Goal: Communication & Community: Answer question/provide support

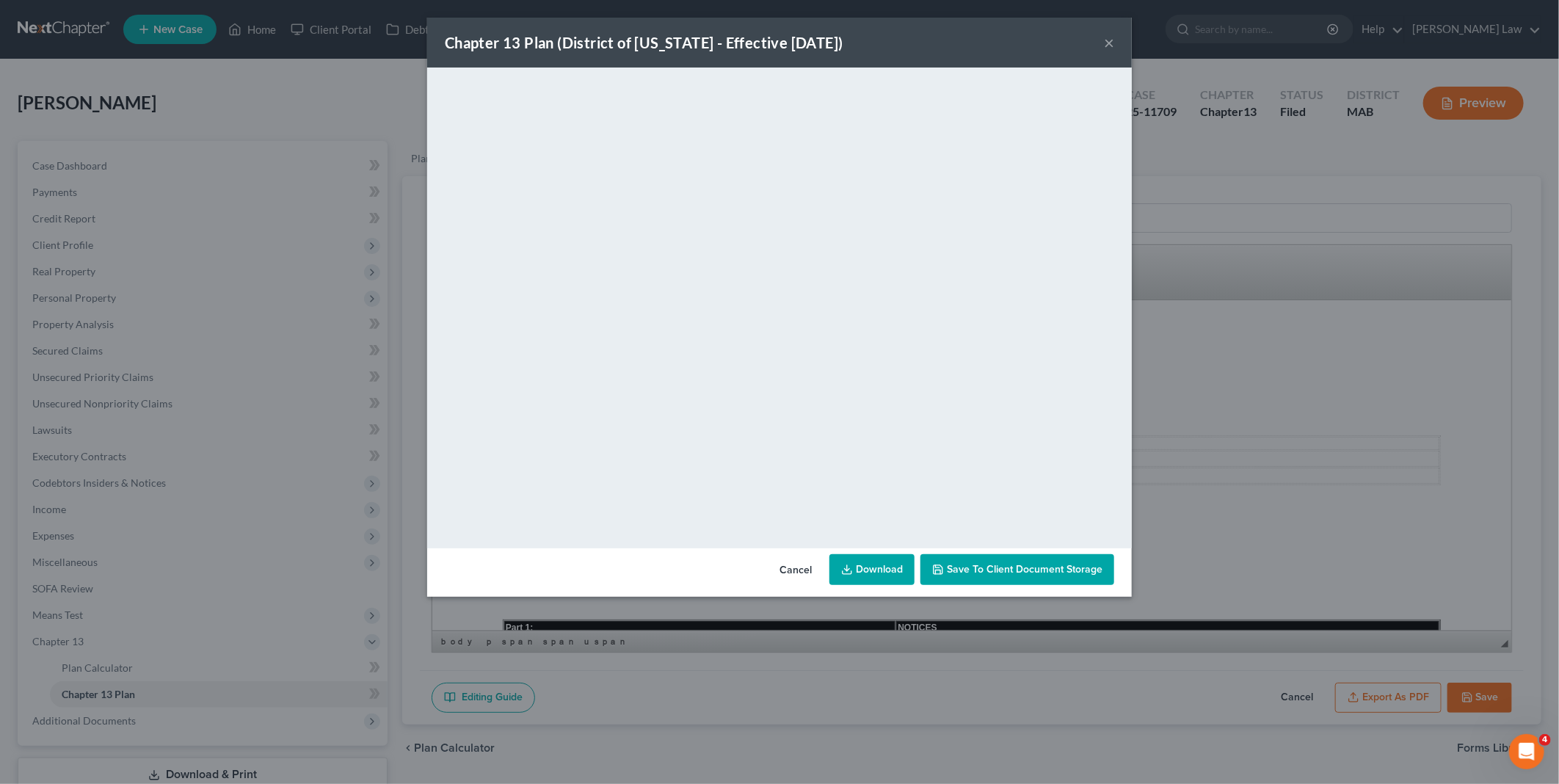
click at [806, 570] on button "Cancel" at bounding box center [795, 570] width 56 height 29
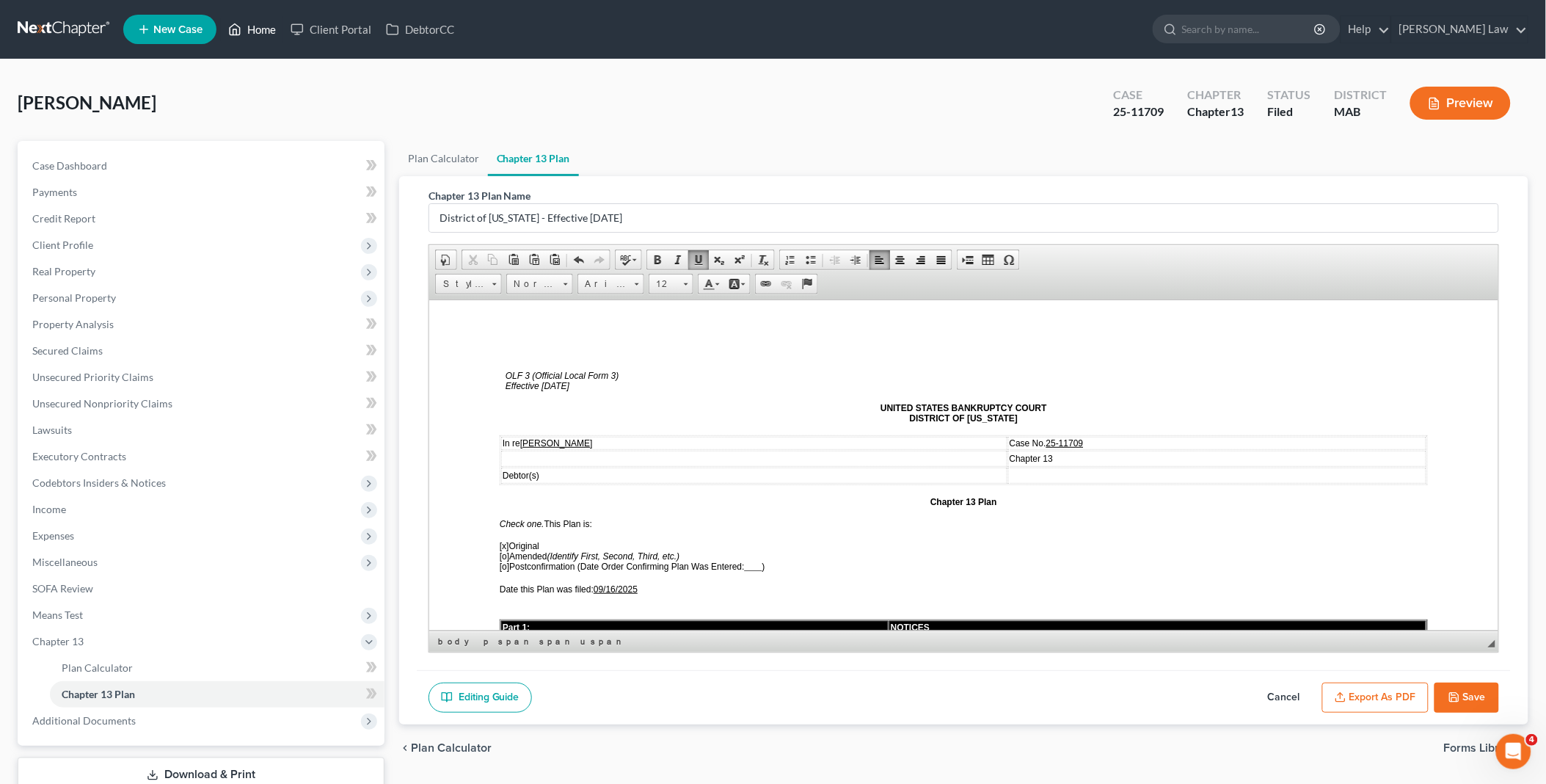
click at [259, 26] on link "Home" at bounding box center [252, 29] width 63 height 27
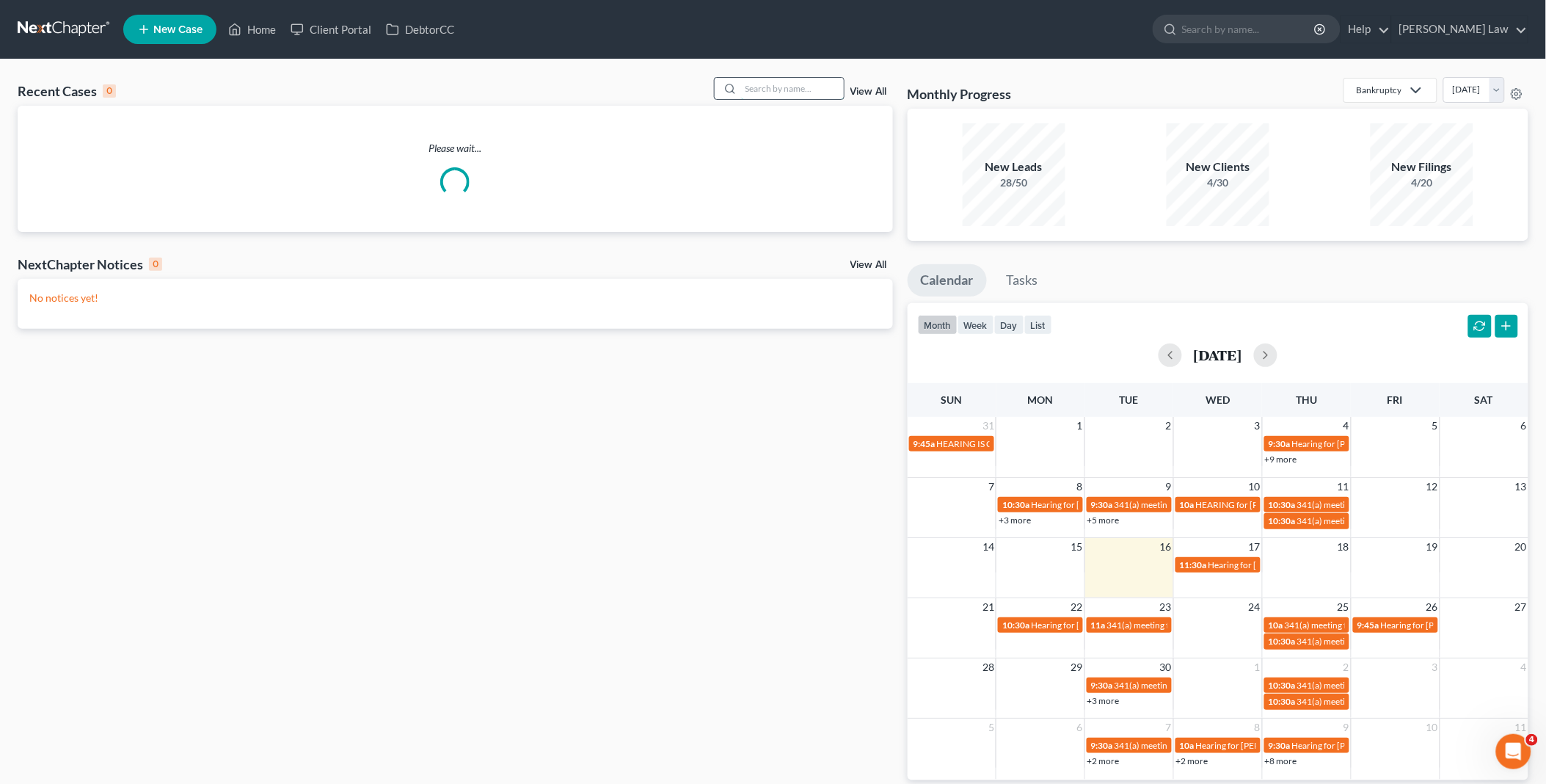
click at [783, 91] on input "search" at bounding box center [792, 88] width 103 height 21
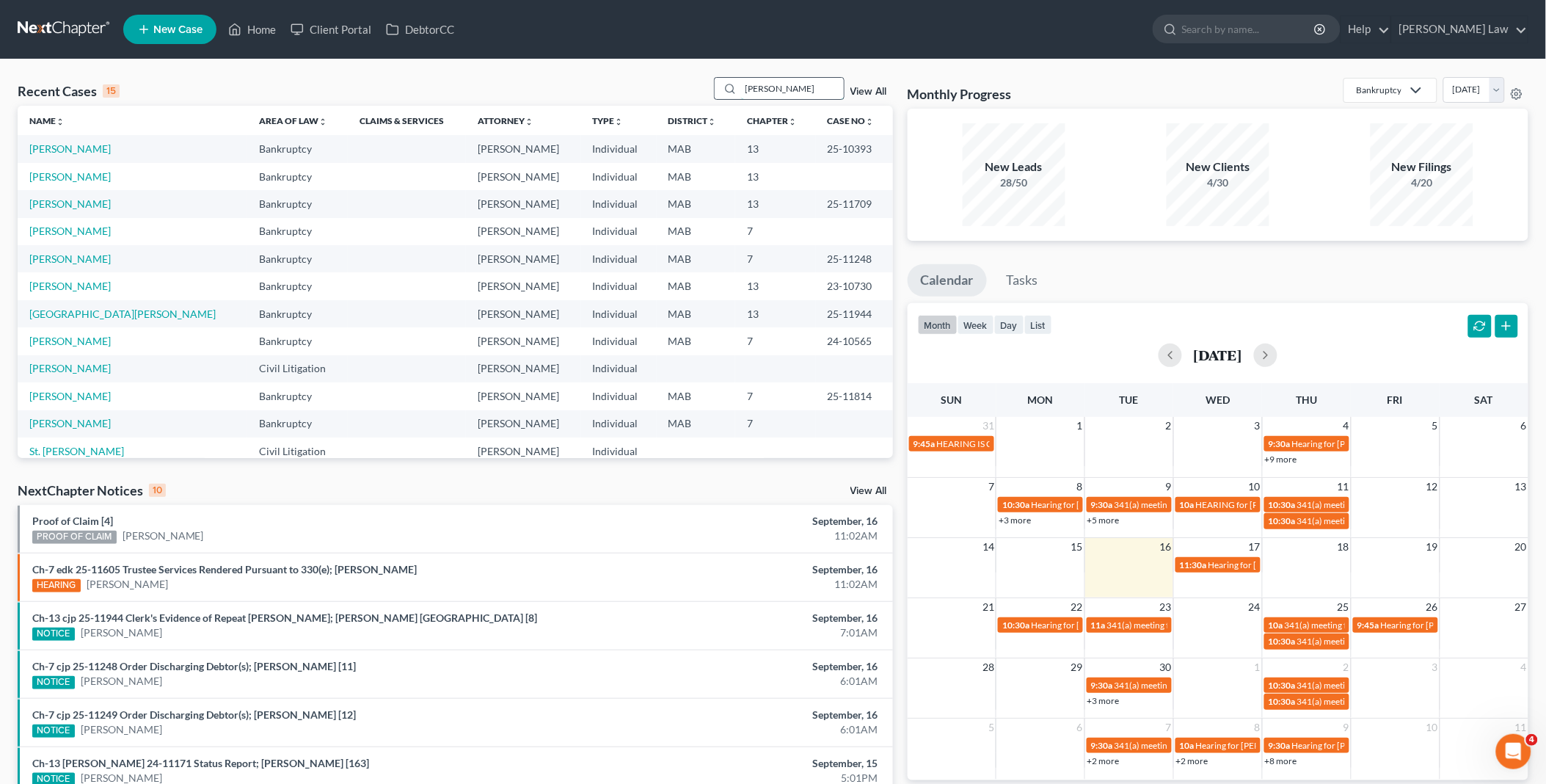
type input "[PERSON_NAME]"
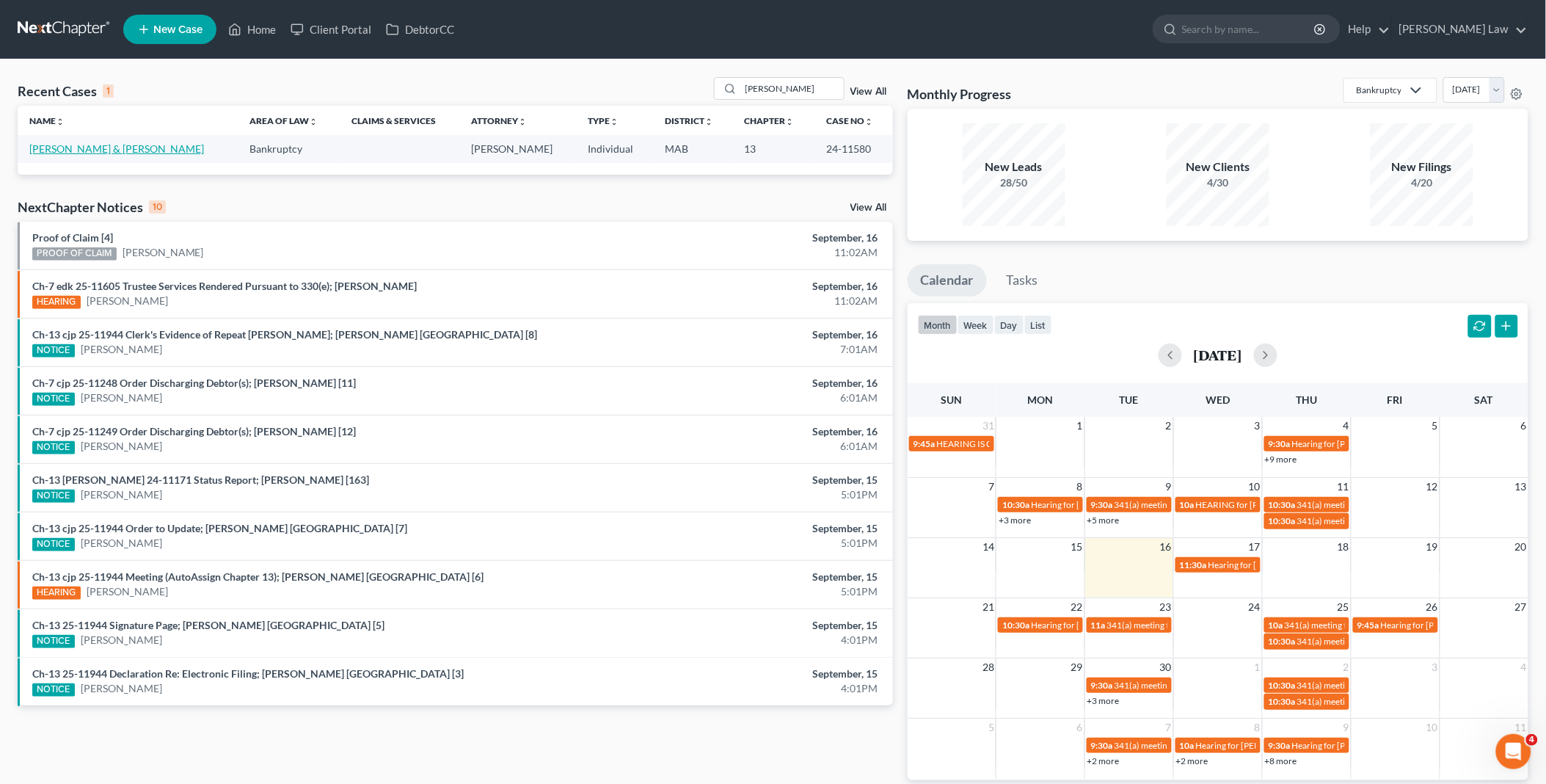
click at [133, 143] on link "[PERSON_NAME] & [PERSON_NAME]" at bounding box center [116, 149] width 175 height 12
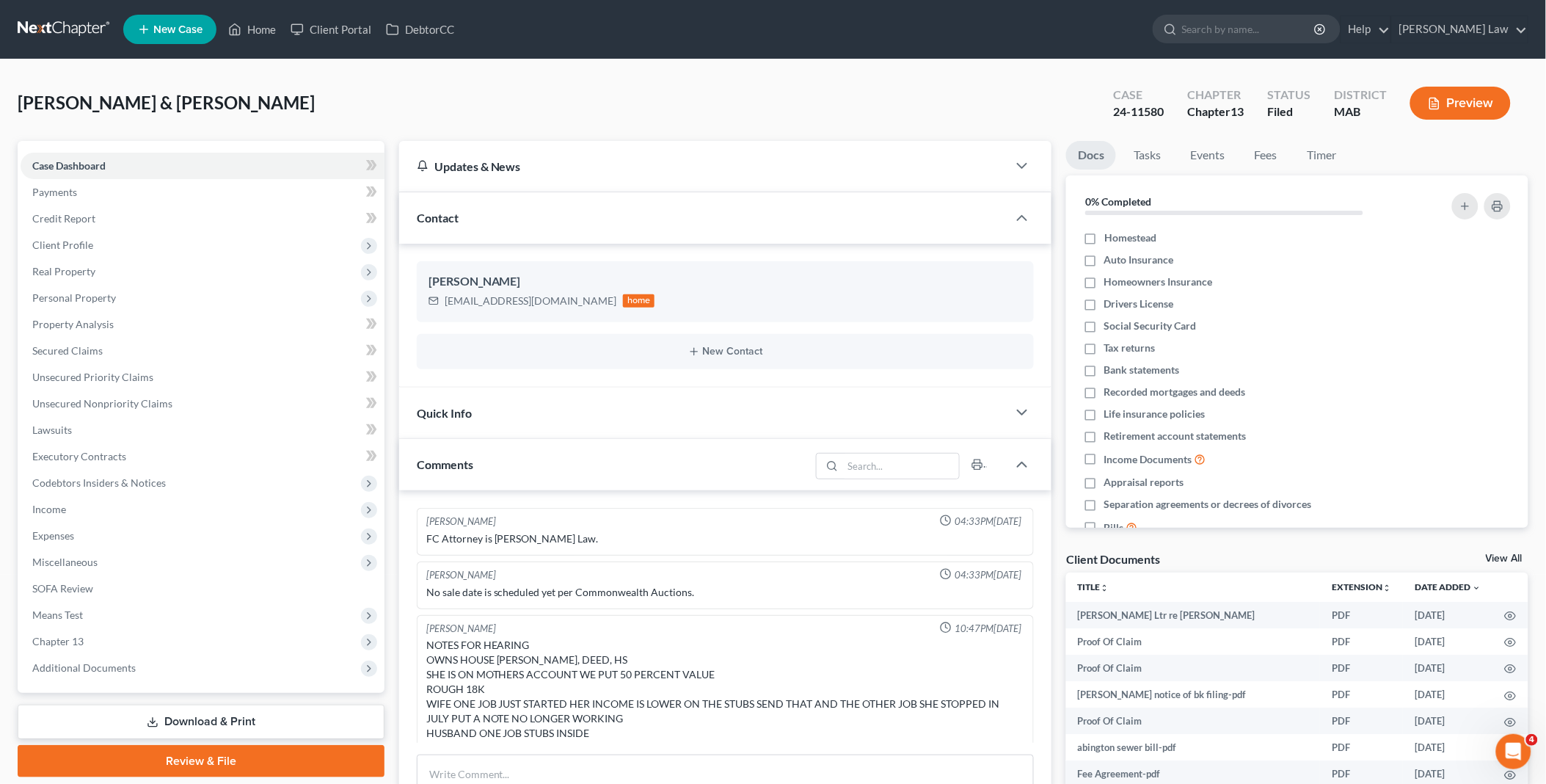
scroll to position [188, 0]
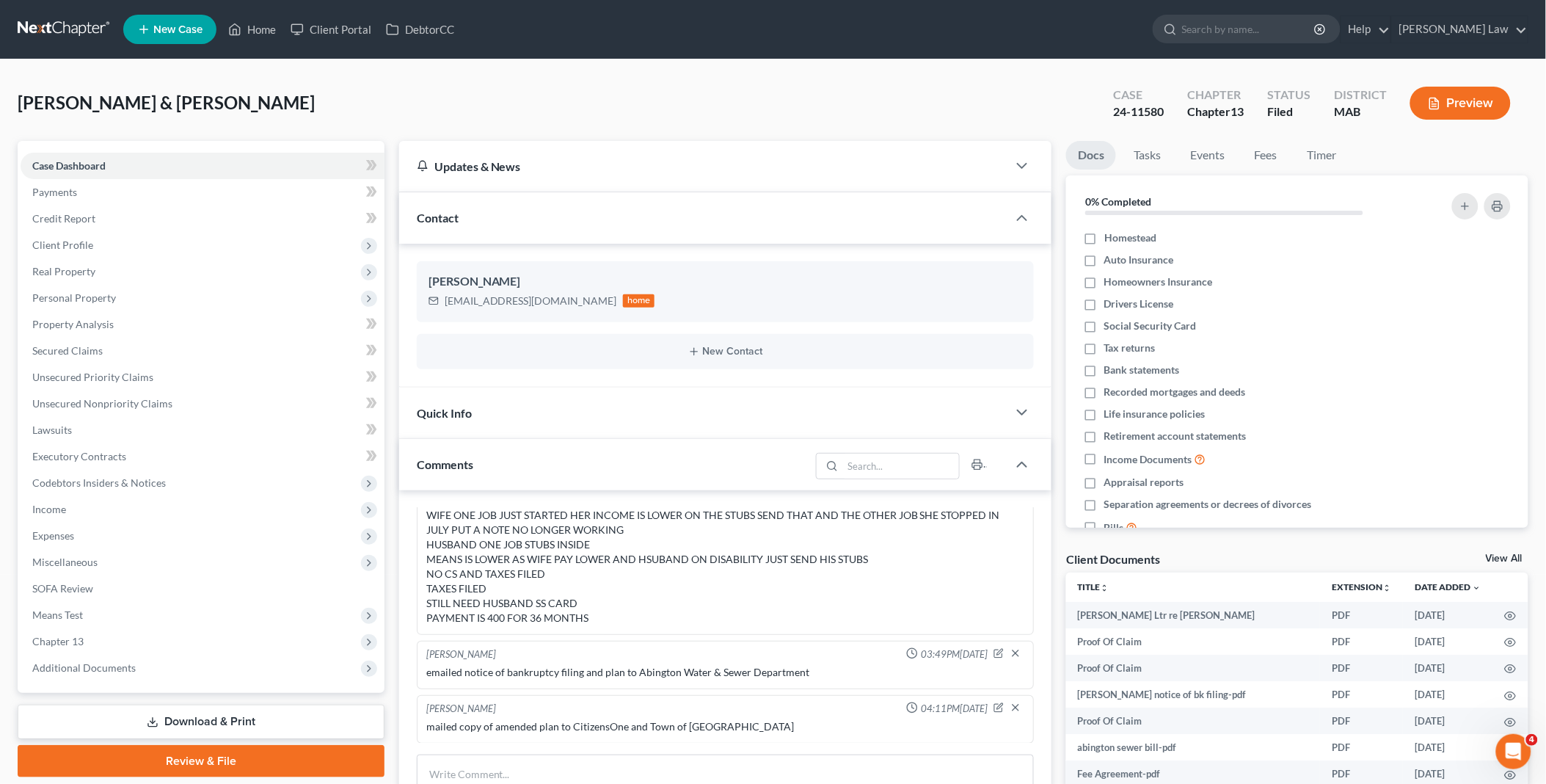
click at [1506, 556] on link "View All" at bounding box center [1504, 558] width 37 height 10
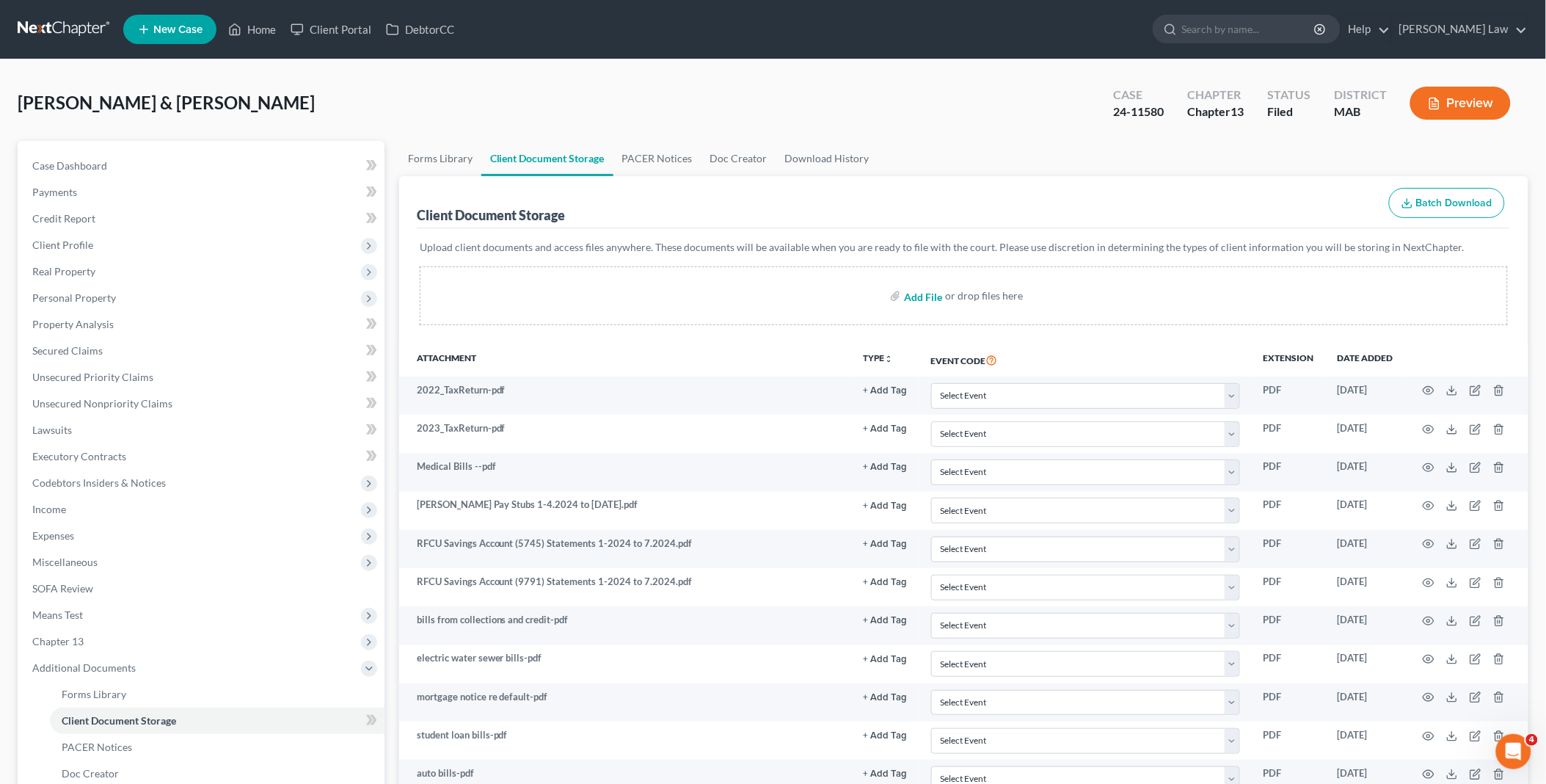
click at [919, 294] on input "file" at bounding box center [921, 295] width 35 height 27
type input "C:\fakepath\listing agreement.pdf"
click at [256, 25] on link "Home" at bounding box center [252, 29] width 63 height 27
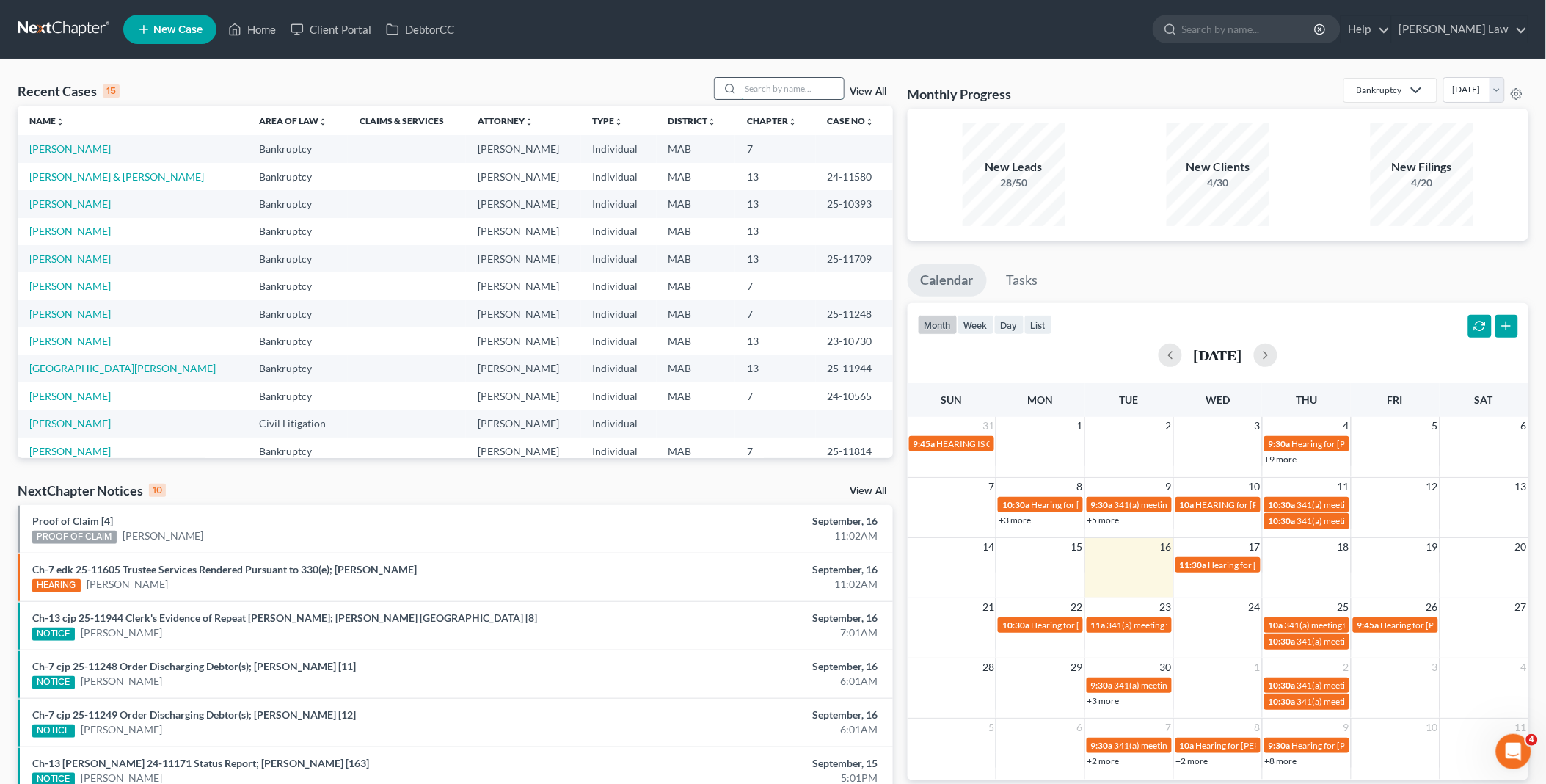
click at [754, 87] on input "search" at bounding box center [792, 88] width 103 height 21
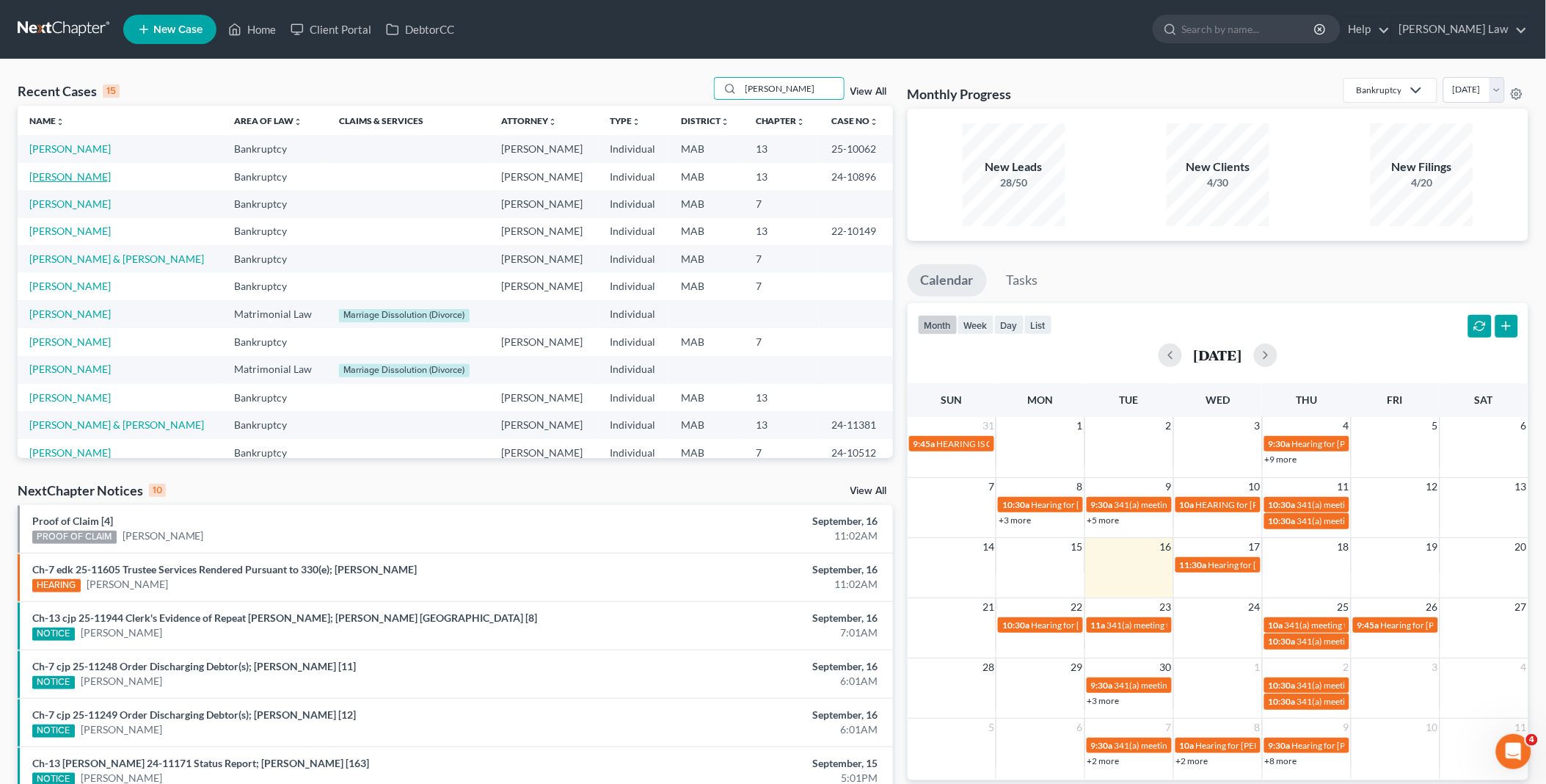
type input "[PERSON_NAME]"
click at [69, 178] on link "[PERSON_NAME]" at bounding box center [69, 176] width 82 height 12
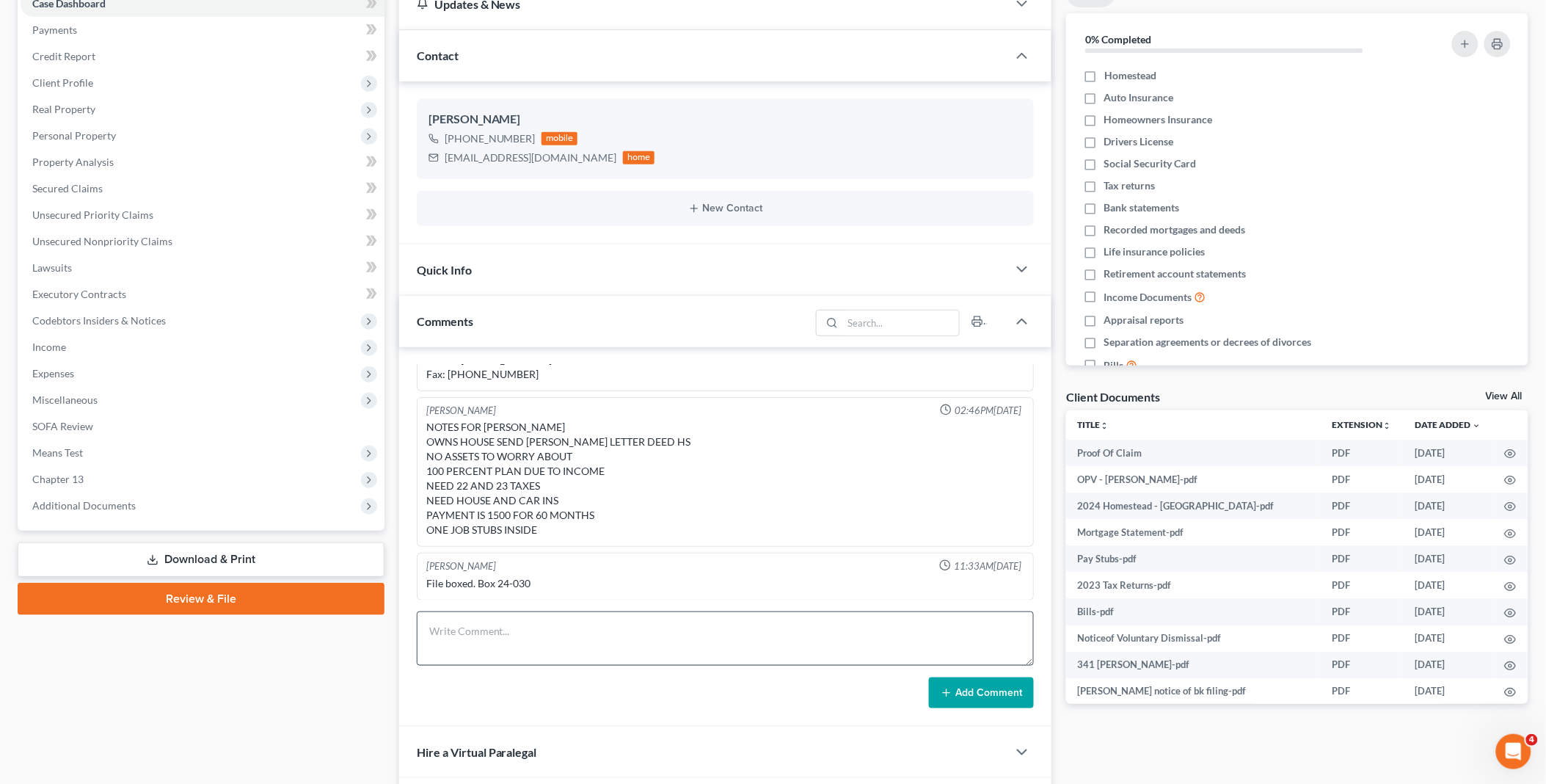
scroll to position [163, 0]
click at [518, 625] on textarea at bounding box center [726, 638] width 618 height 54
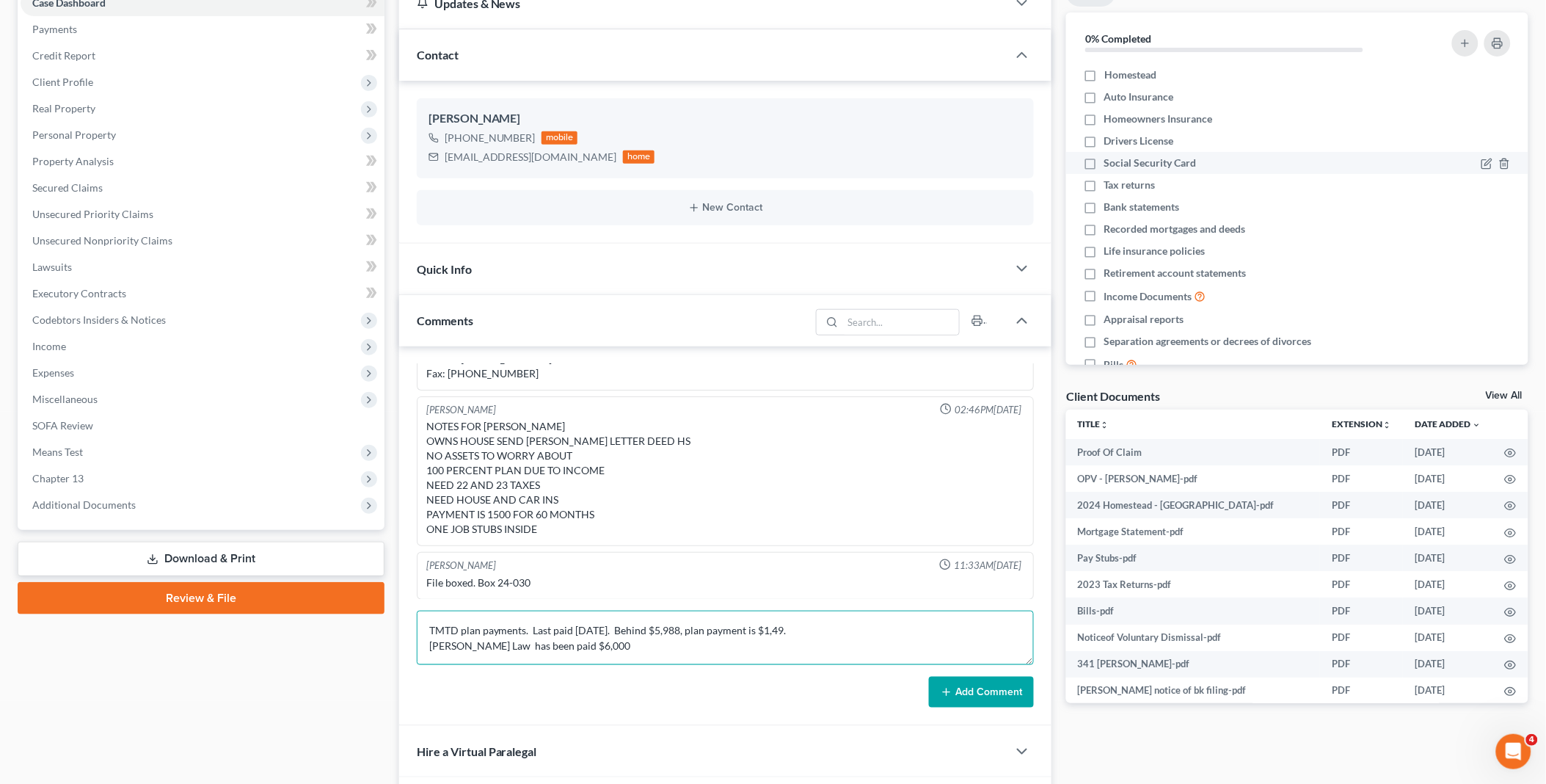
type textarea "TMTD plan payments. Last paid [DATE]. Behind $5,988, plan payment is $1,49. [PE…"
click at [953, 692] on icon at bounding box center [947, 692] width 11 height 11
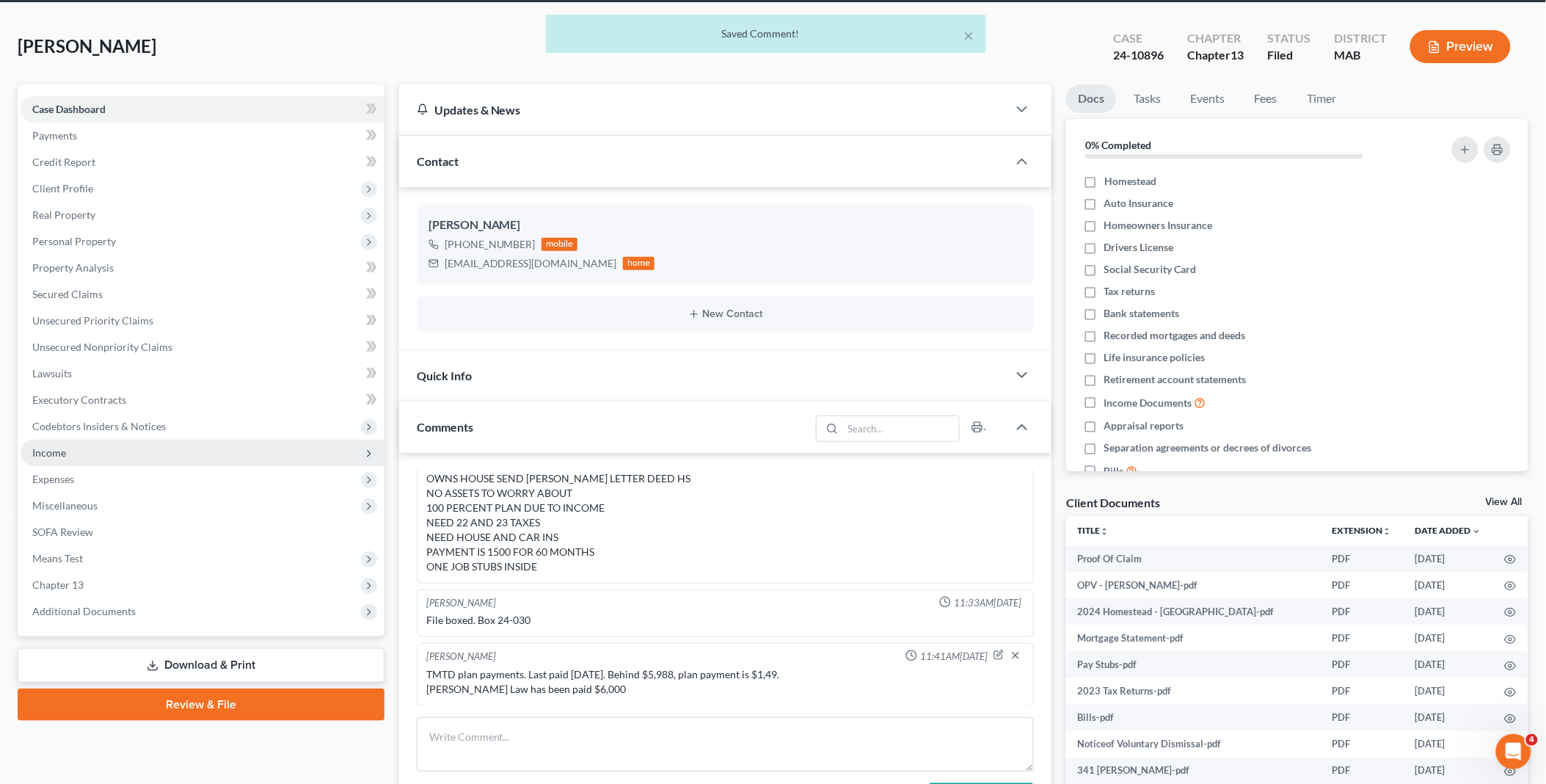
scroll to position [0, 0]
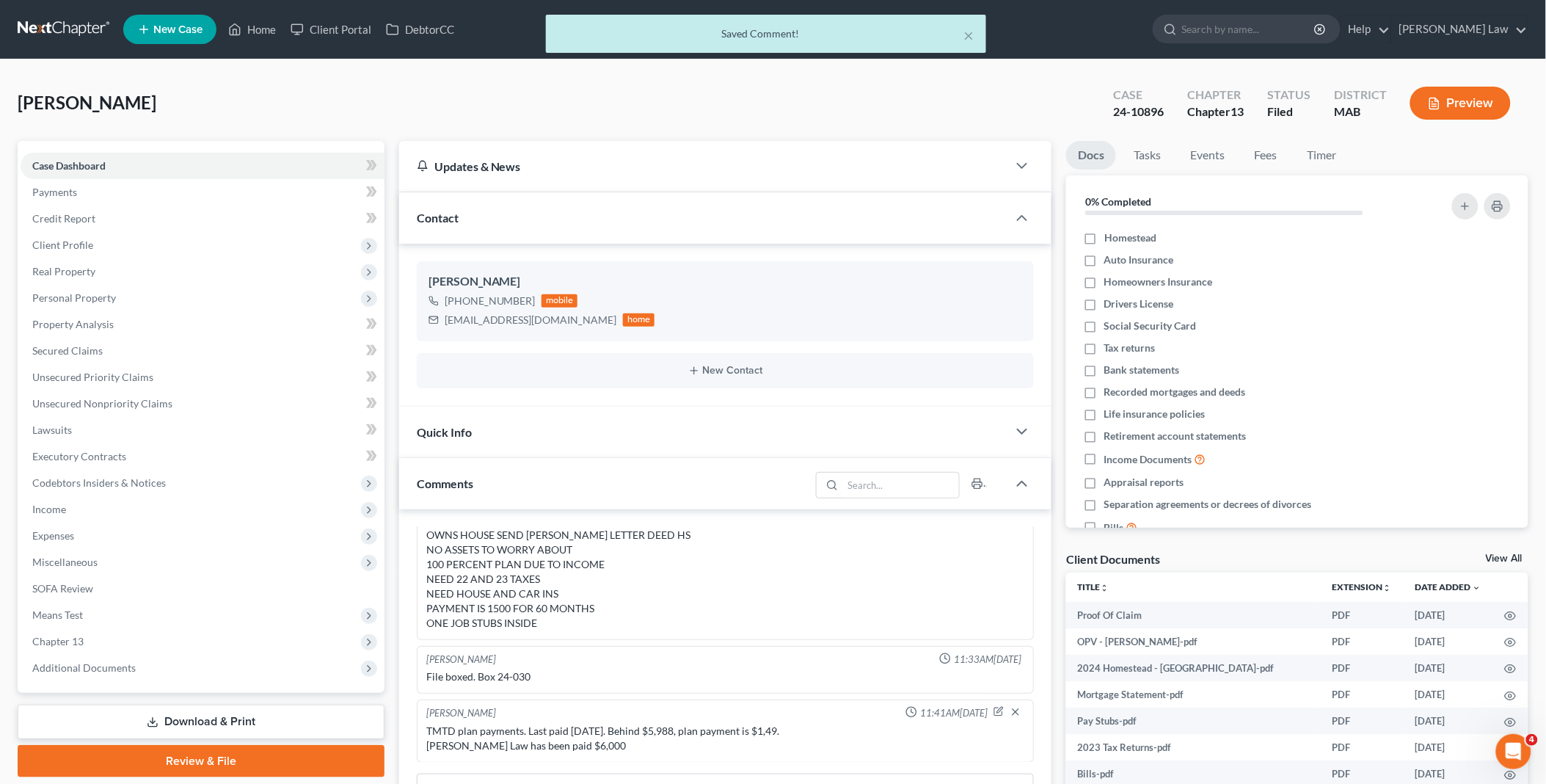
click at [264, 24] on div "× Saved Comment!" at bounding box center [765, 37] width 1546 height 46
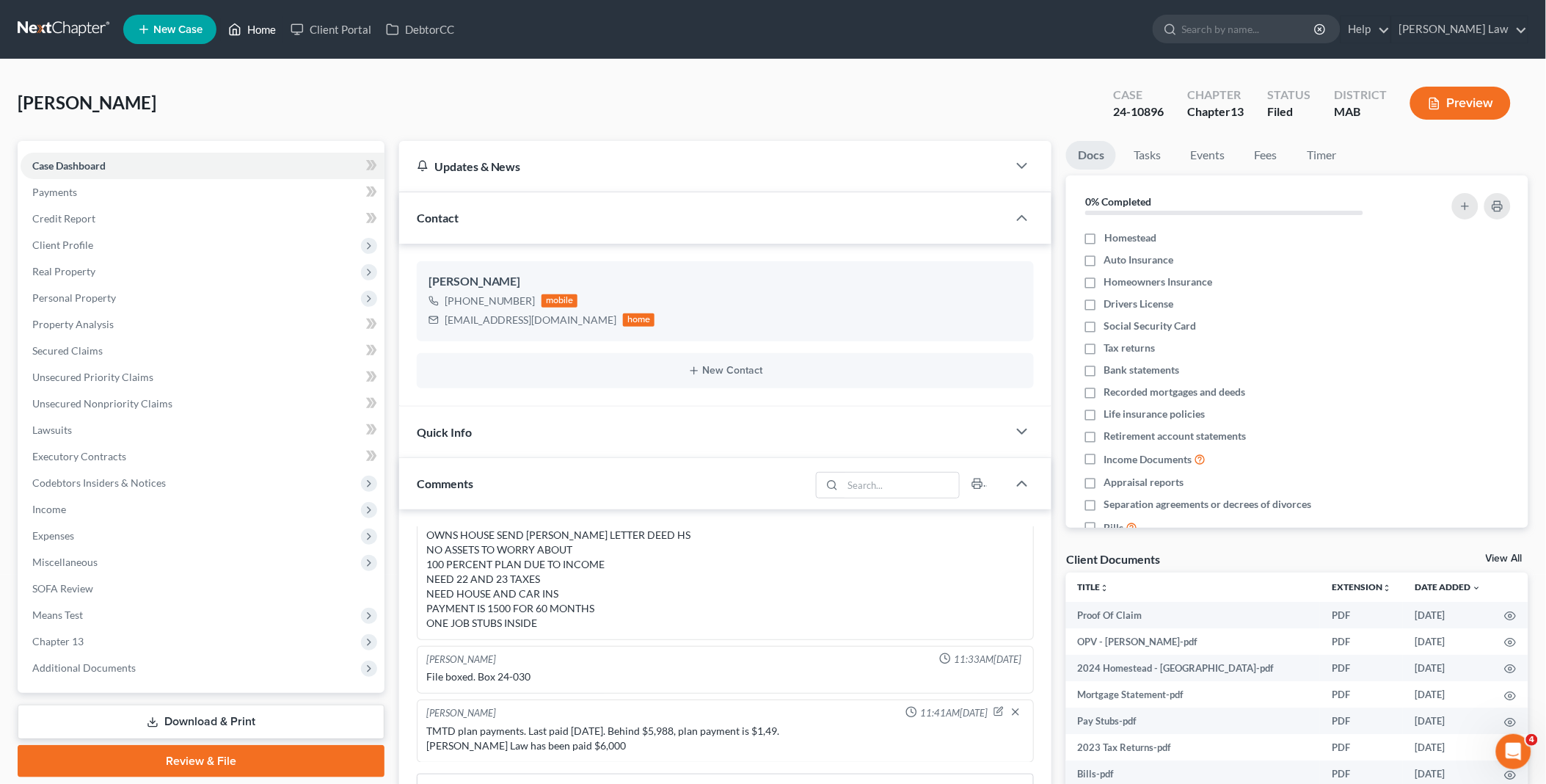
click at [267, 20] on link "Home" at bounding box center [252, 29] width 63 height 27
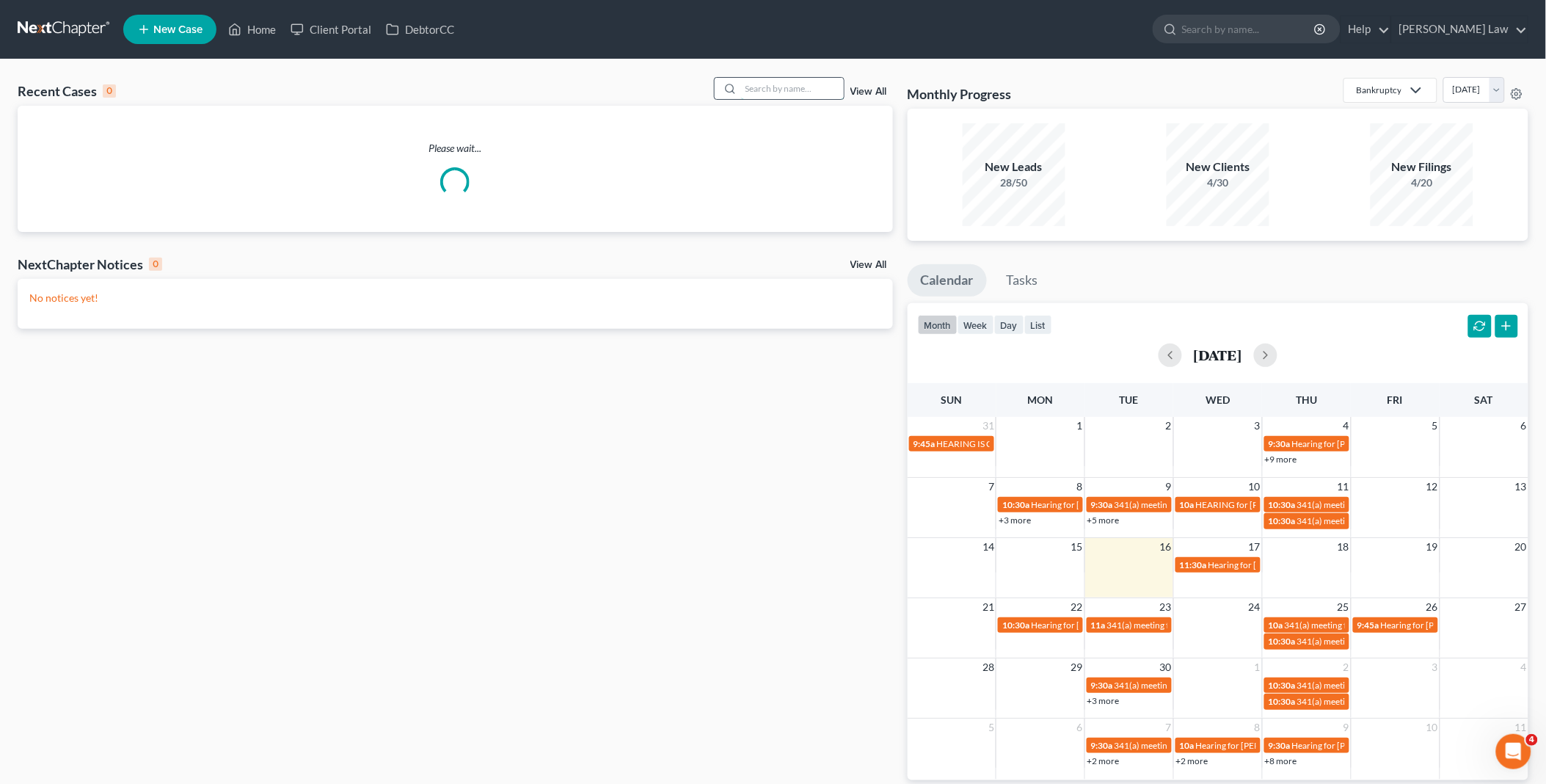
click at [745, 87] on input "search" at bounding box center [792, 88] width 103 height 21
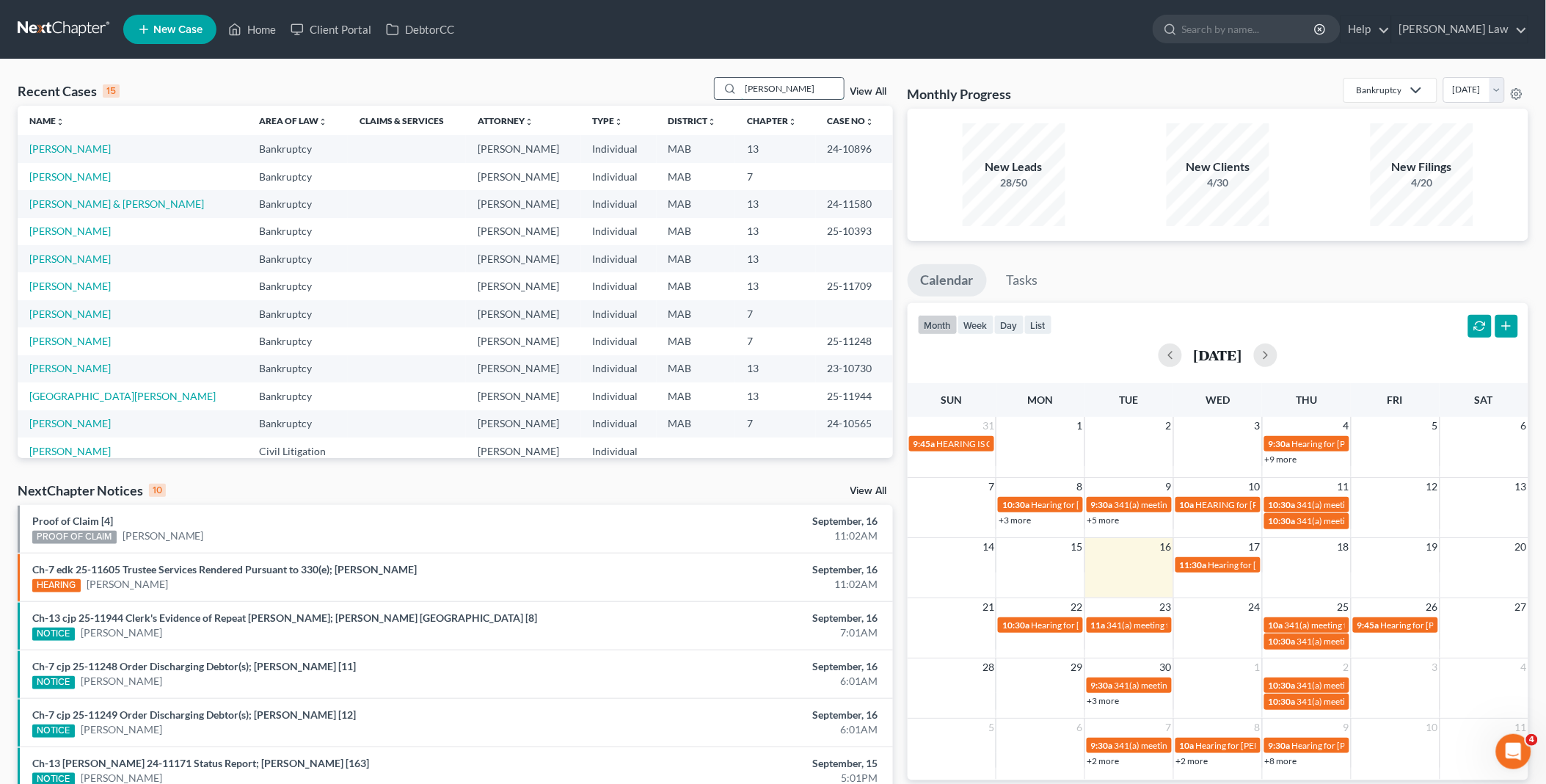
type input "[PERSON_NAME]"
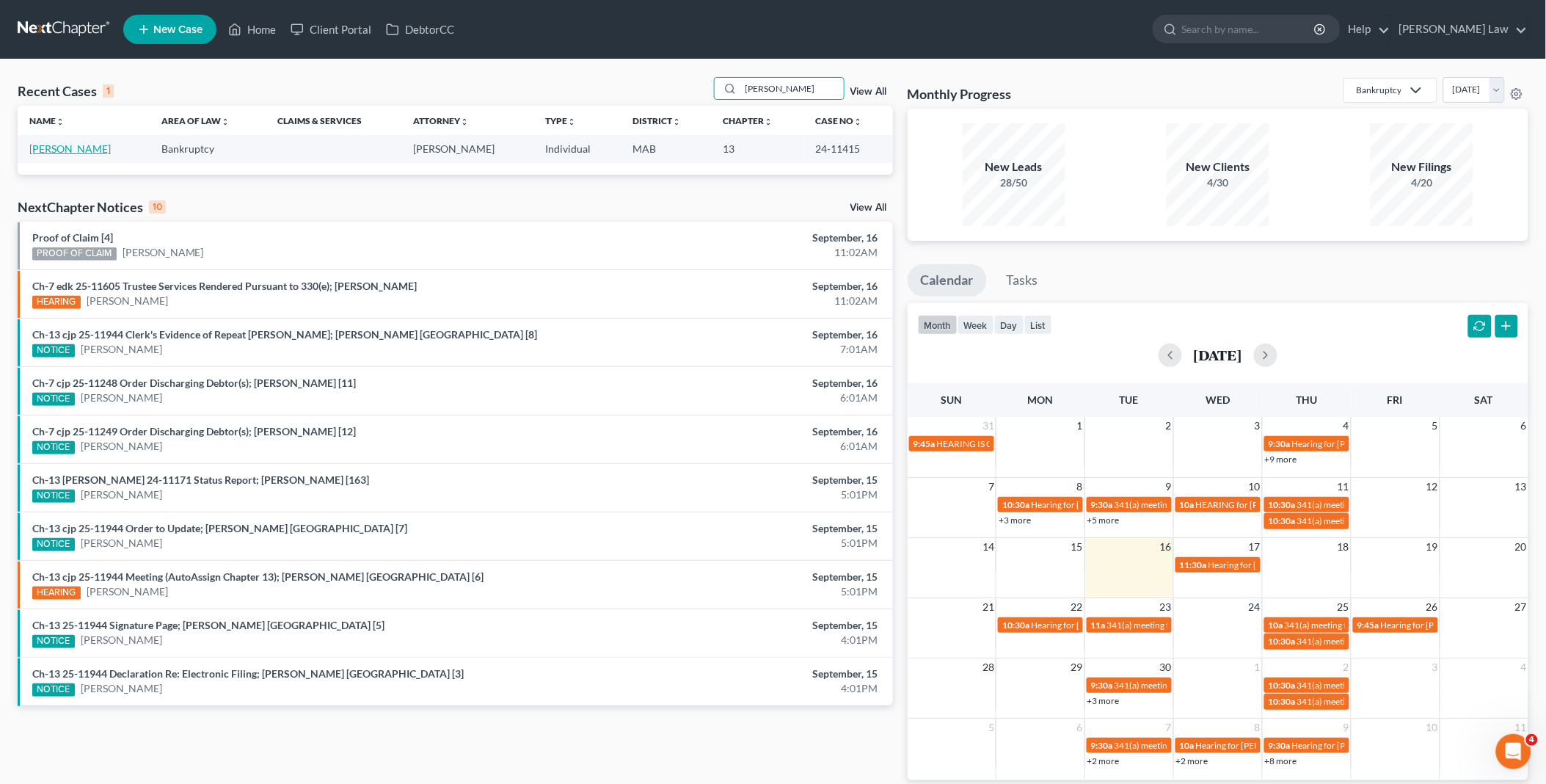
click at [79, 148] on link "[PERSON_NAME]" at bounding box center [69, 149] width 82 height 12
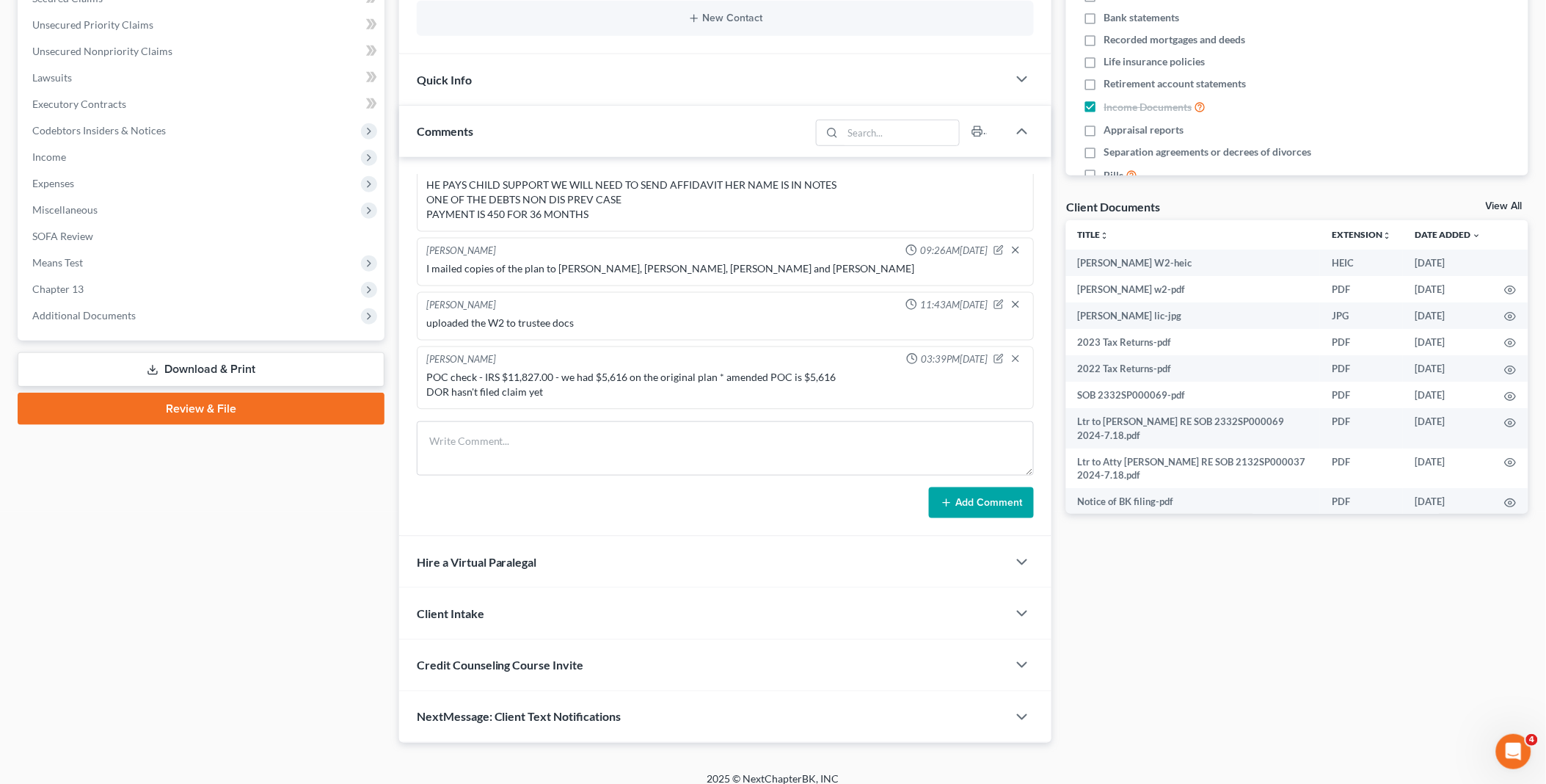
scroll to position [367, 0]
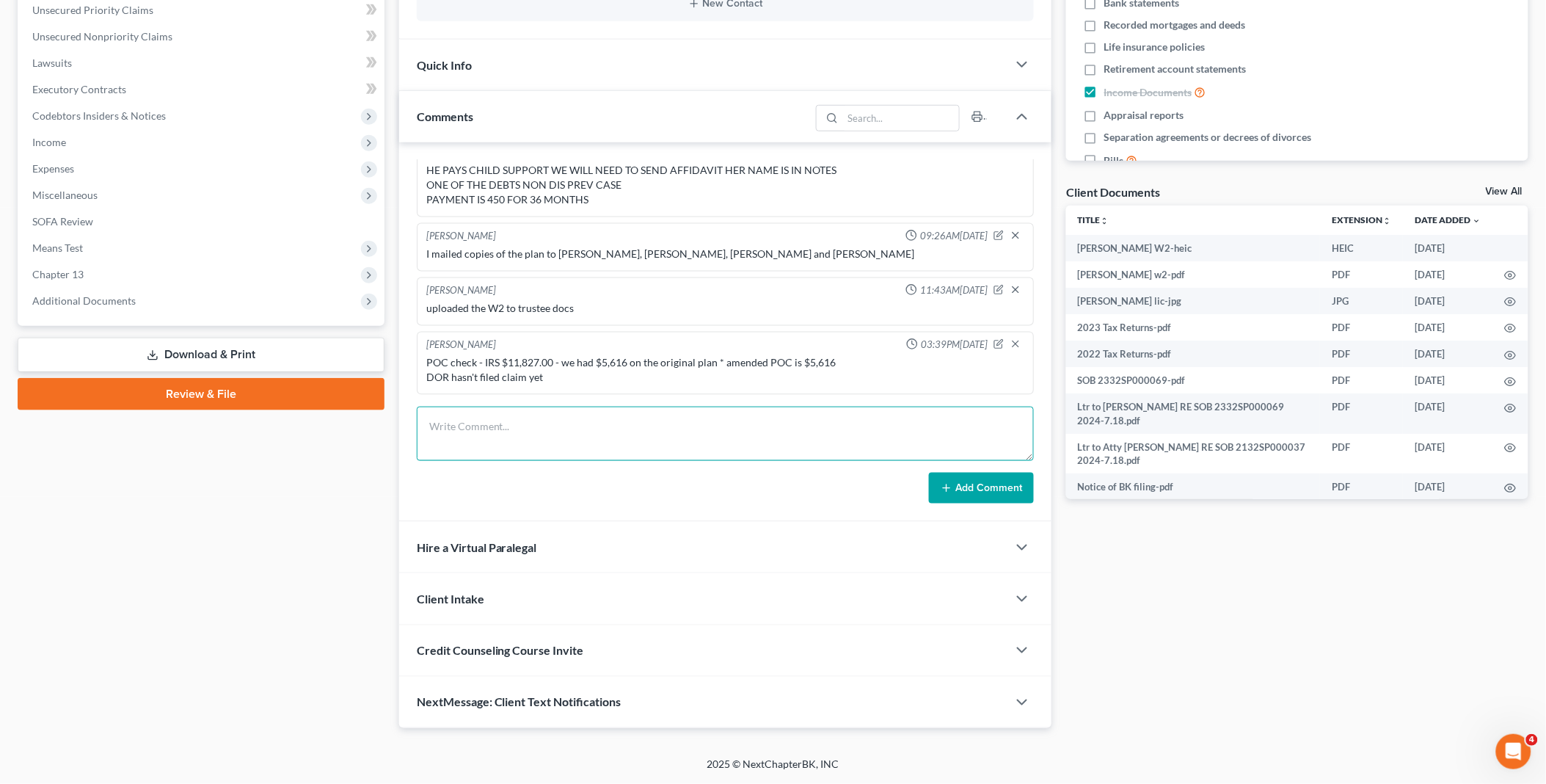
click at [445, 435] on textarea at bounding box center [726, 433] width 618 height 54
click at [456, 424] on textarea at bounding box center [726, 433] width 618 height 54
type textarea "TMTD plan payments, last paid [DATE]. Behind $2,688, plan payments $450. [PERSO…"
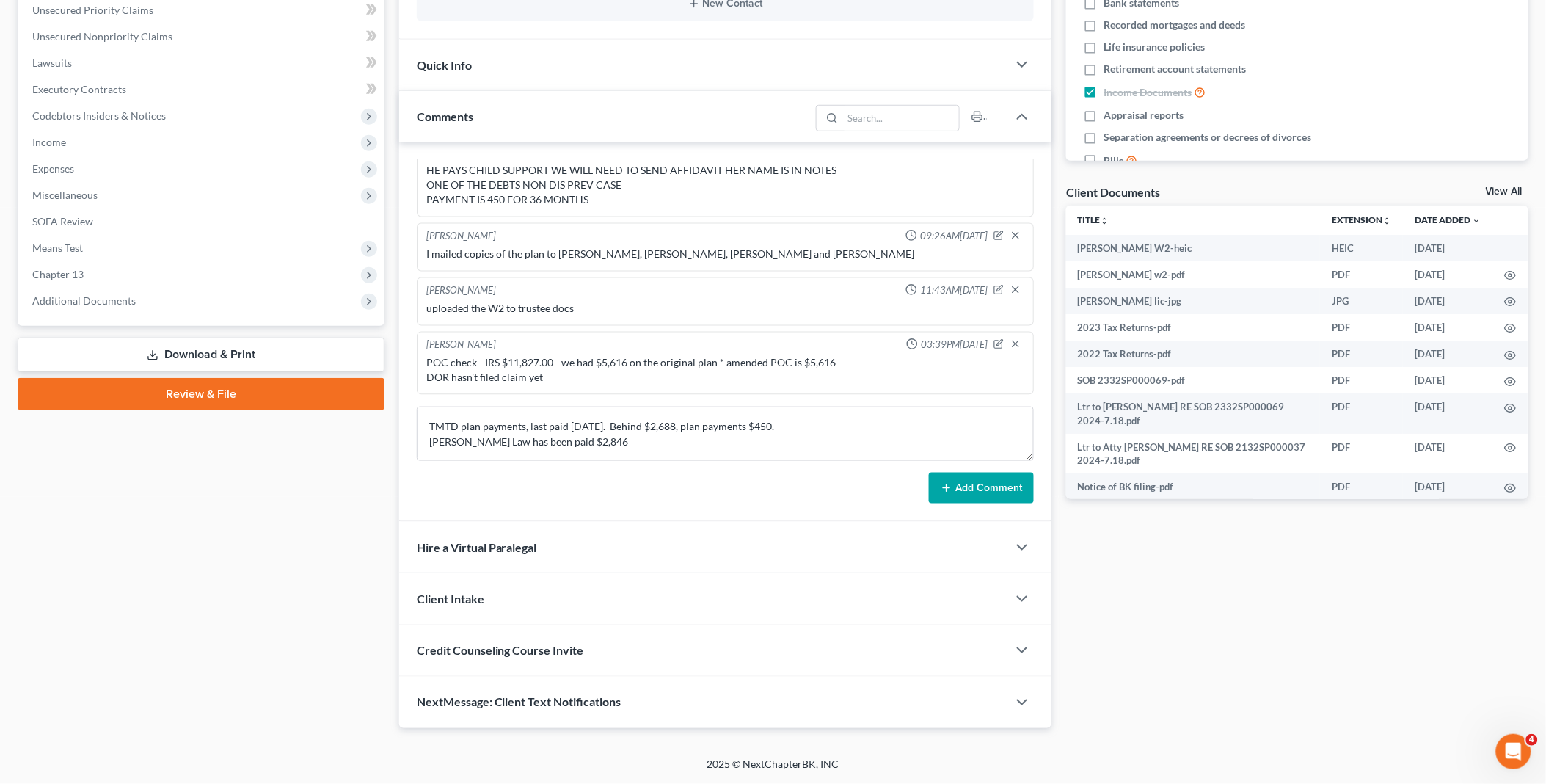
click at [973, 488] on button "Add Comment" at bounding box center [982, 488] width 105 height 31
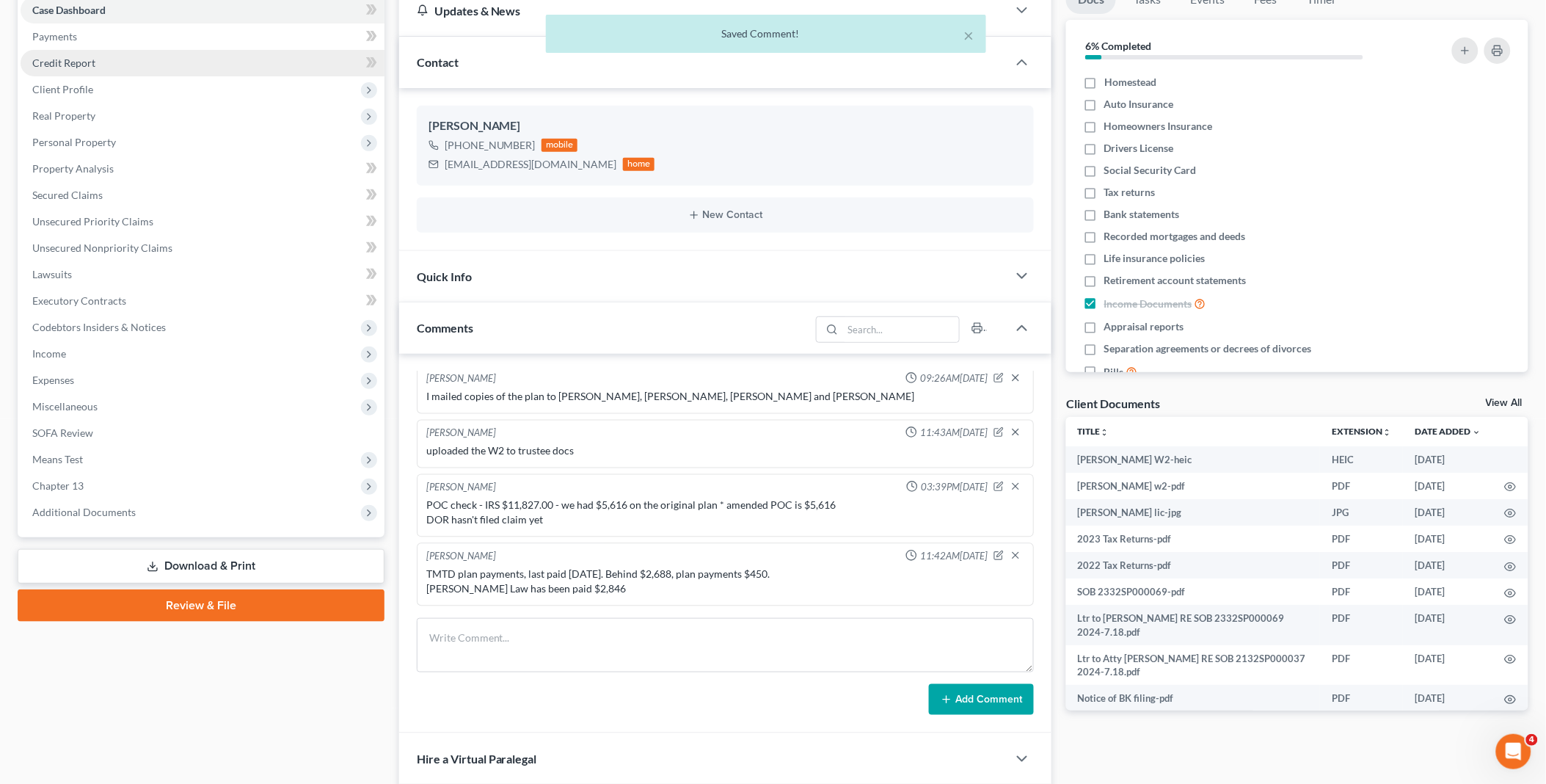
scroll to position [0, 0]
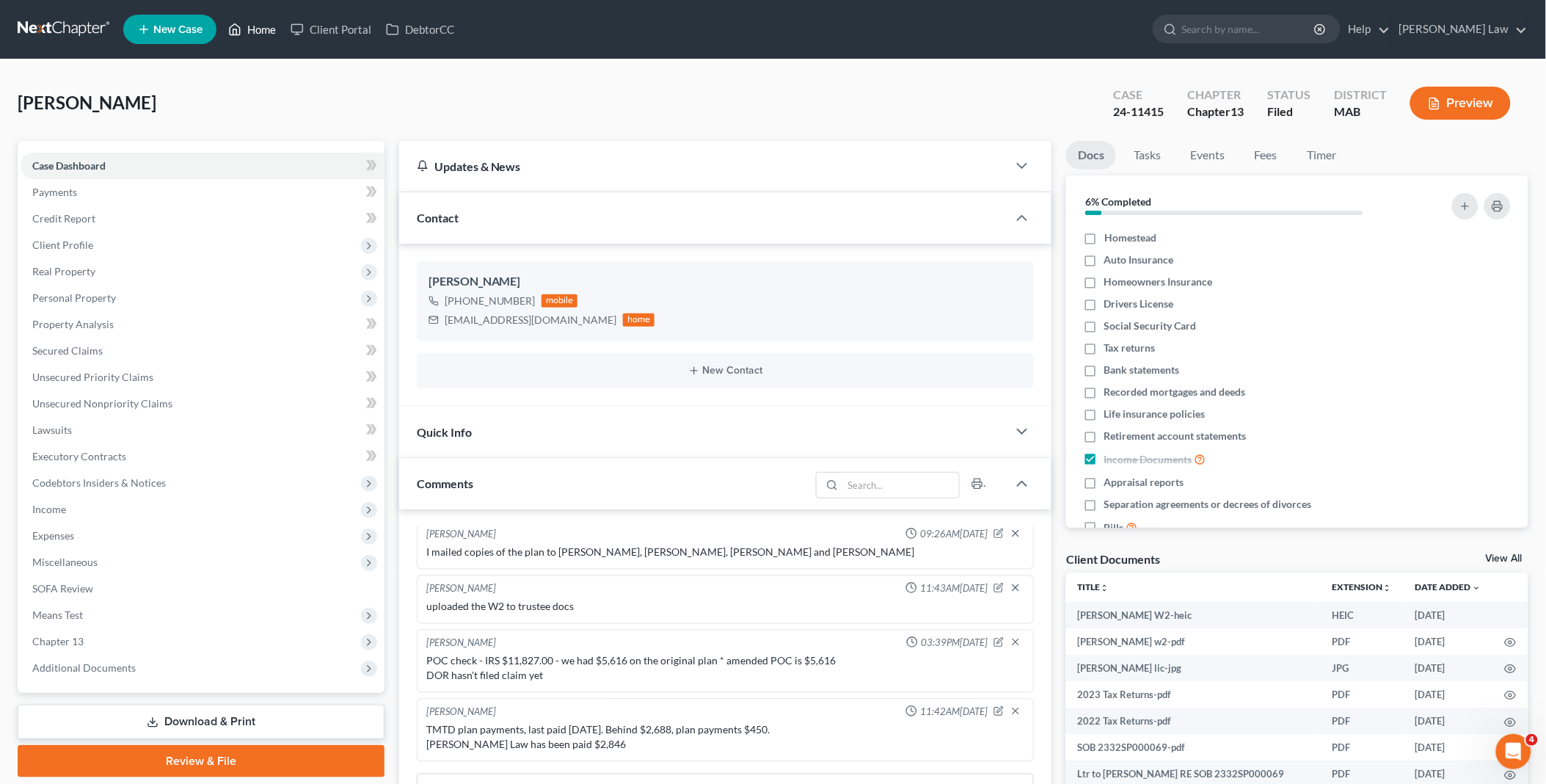
click at [266, 27] on link "Home" at bounding box center [252, 29] width 63 height 27
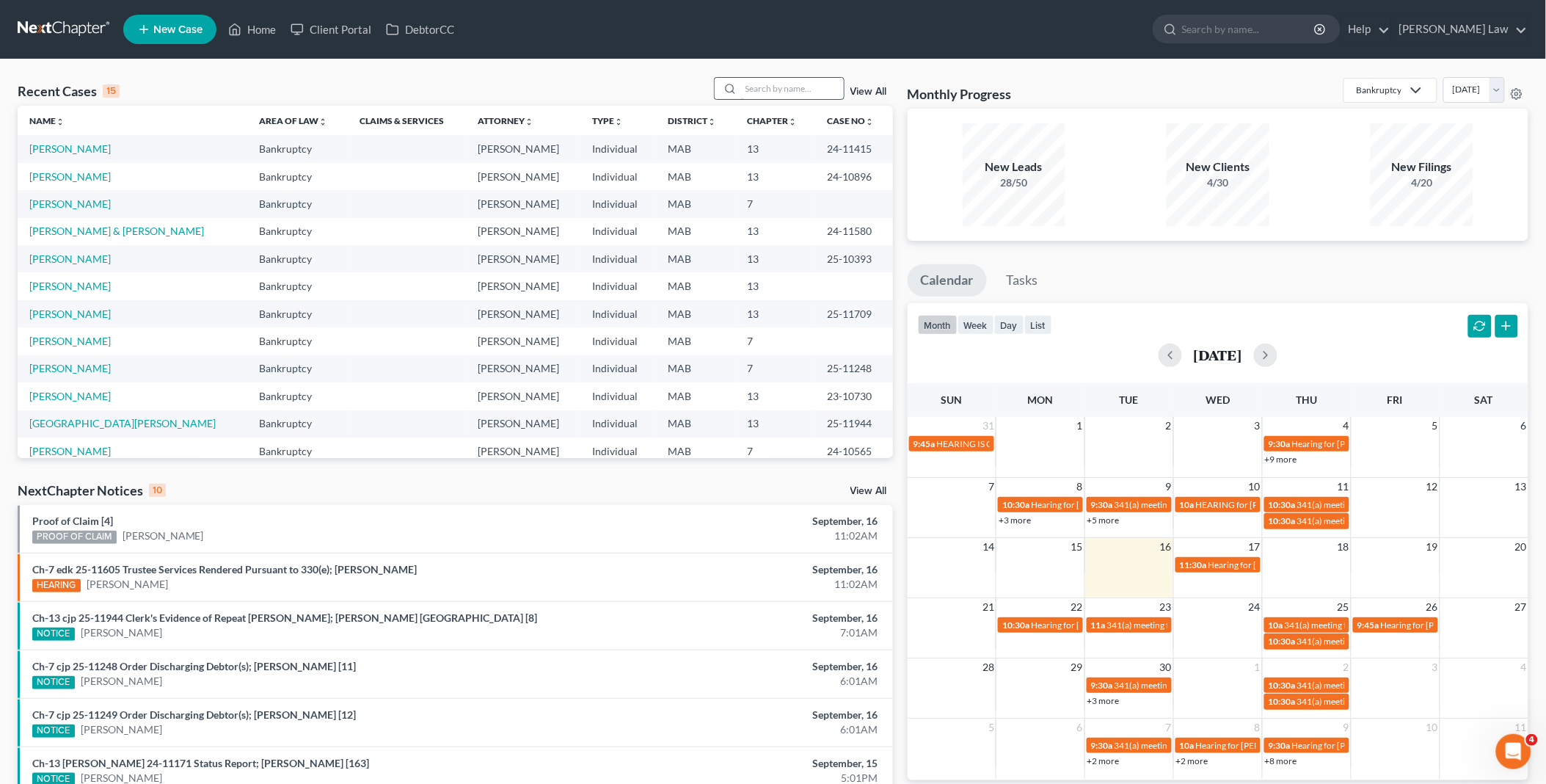
click at [746, 91] on input "search" at bounding box center [792, 88] width 103 height 21
type input "[PERSON_NAME]"
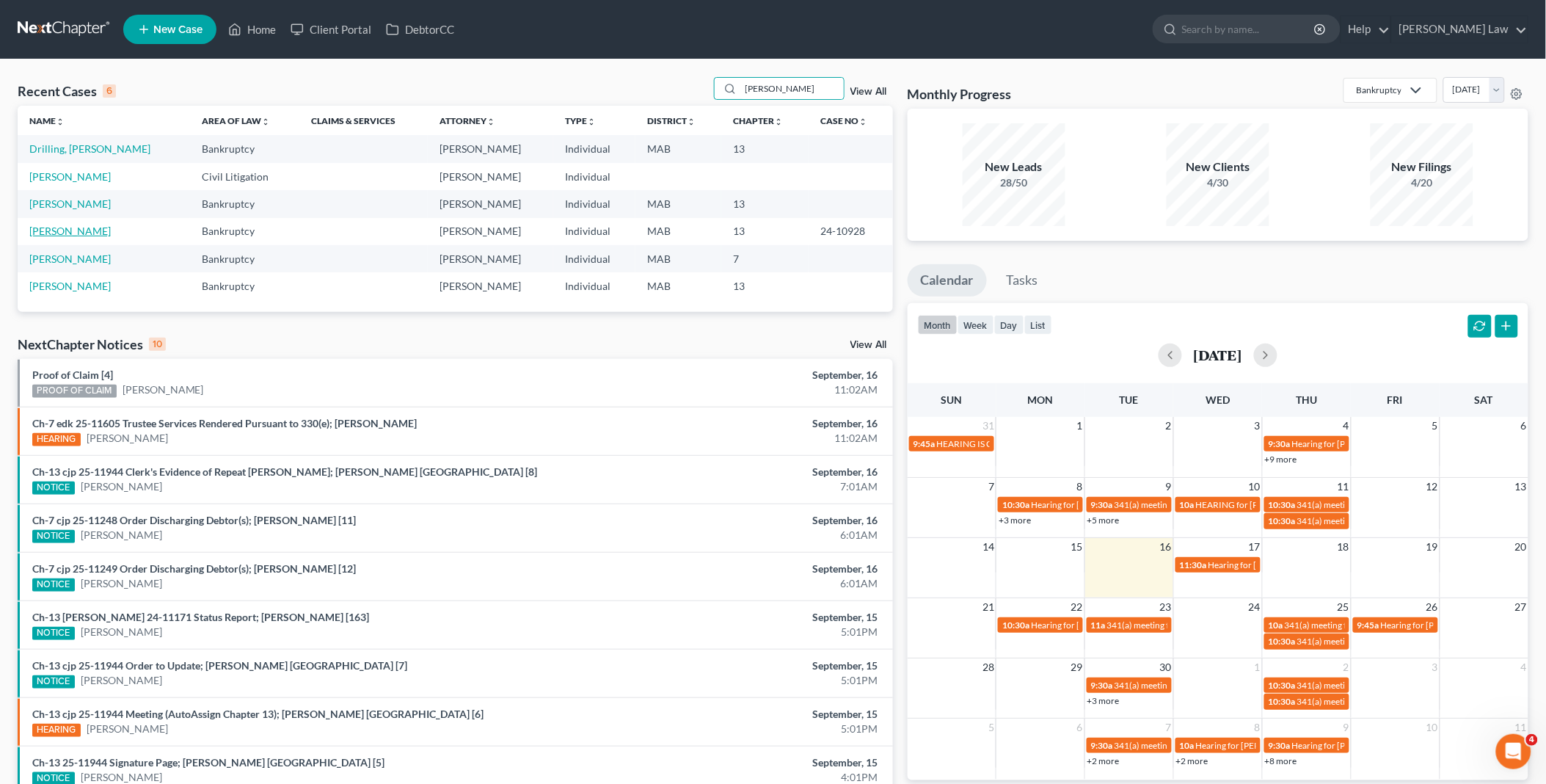
click at [75, 231] on link "[PERSON_NAME]" at bounding box center [69, 230] width 82 height 12
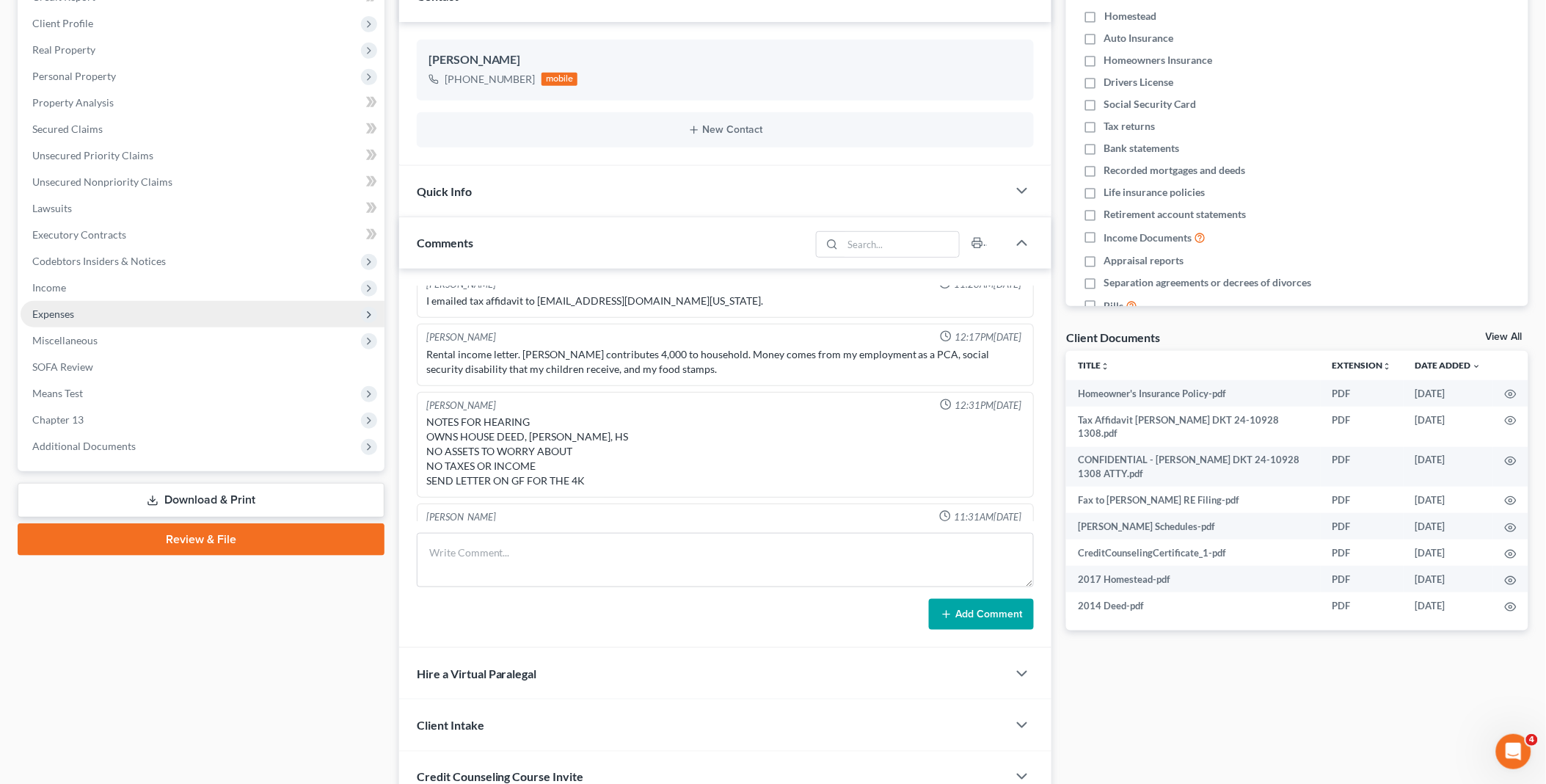
scroll to position [326, 0]
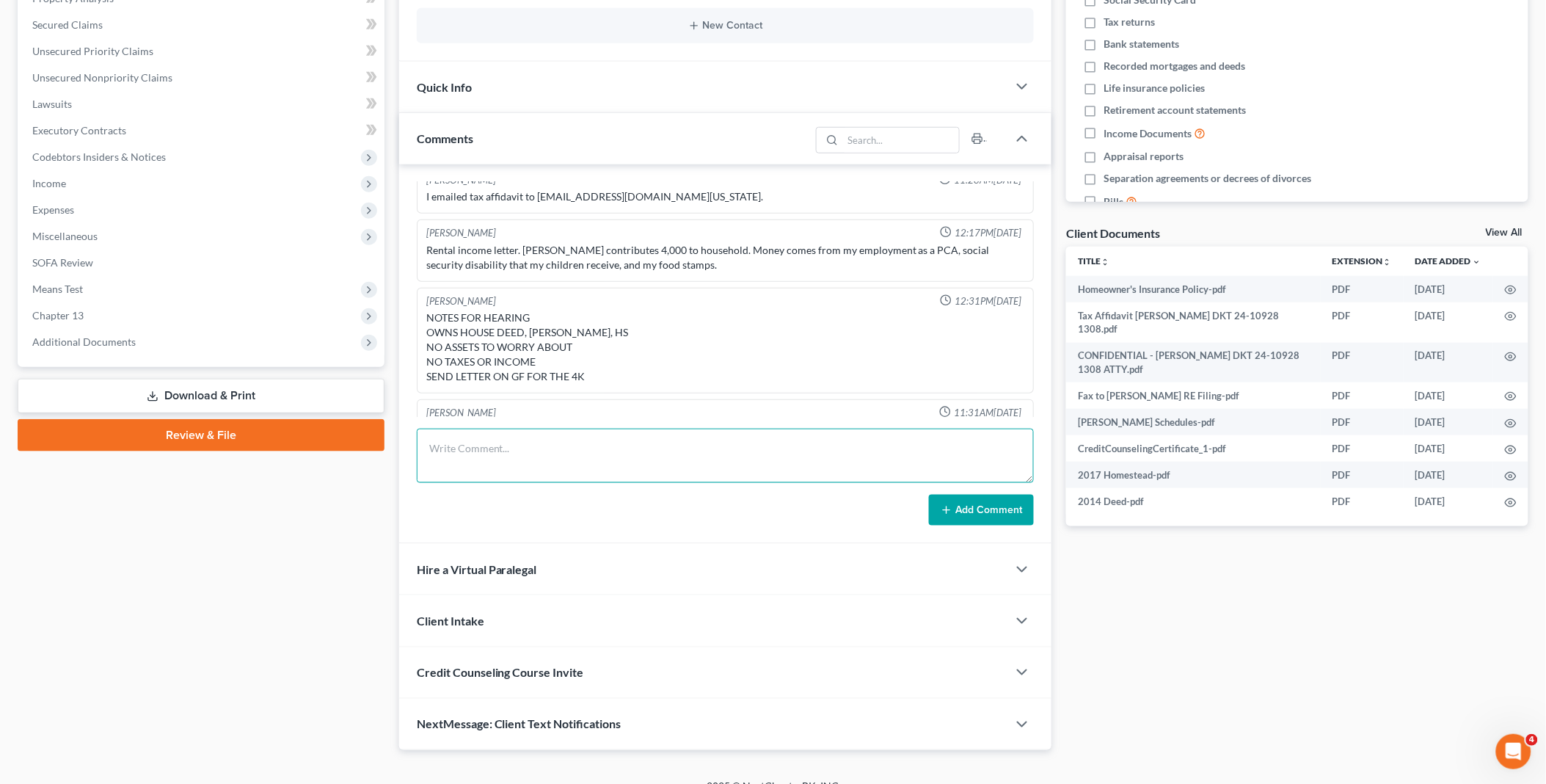
click at [468, 451] on textarea at bounding box center [726, 455] width 618 height 54
type textarea "TMTD plan payments. Last paid [DATE]. Behind $10,474, plan payment is $1,433 [P…"
click at [988, 500] on button "Add Comment" at bounding box center [982, 510] width 105 height 31
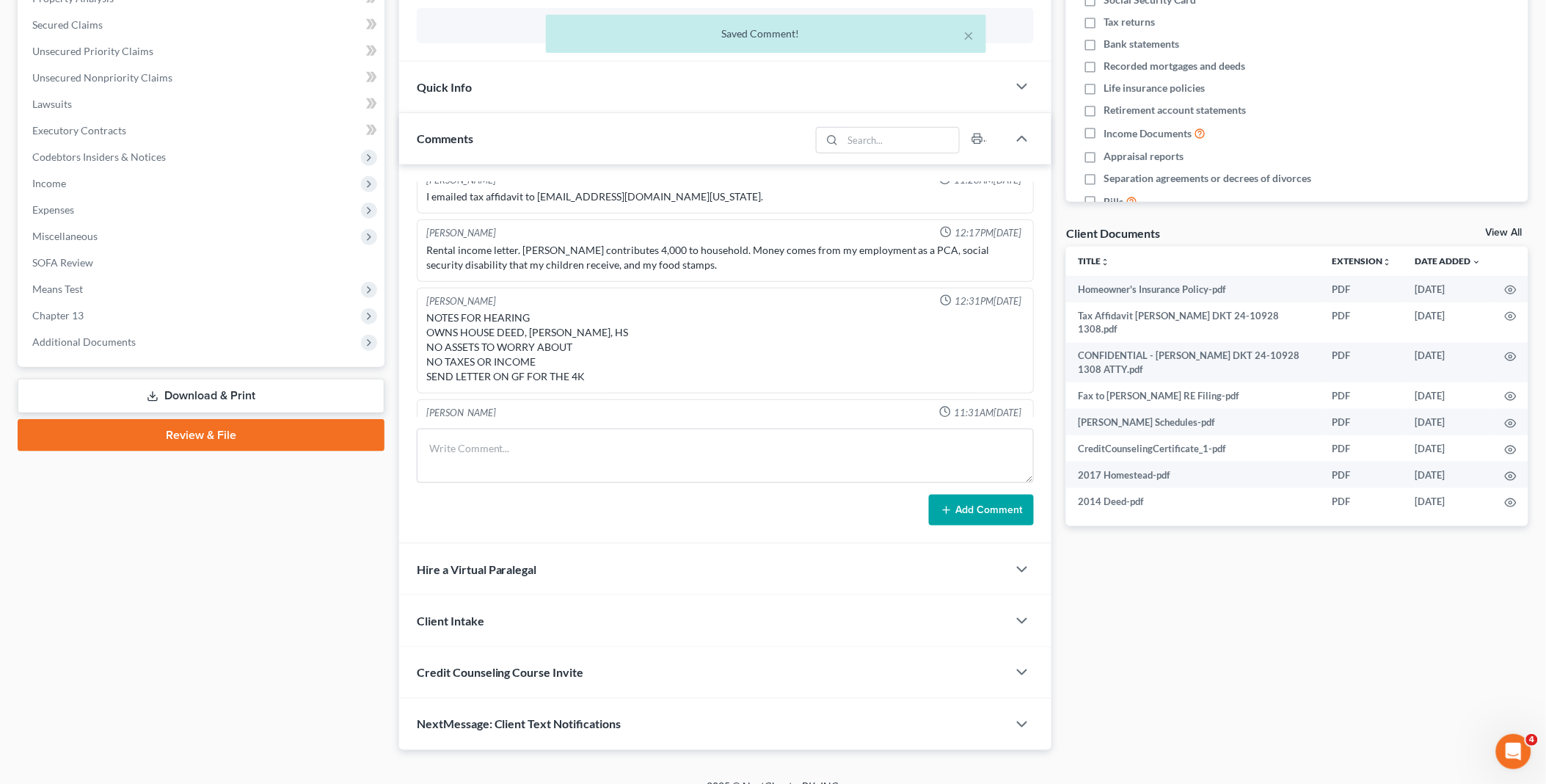
scroll to position [2519, 0]
